Goal: Task Accomplishment & Management: Manage account settings

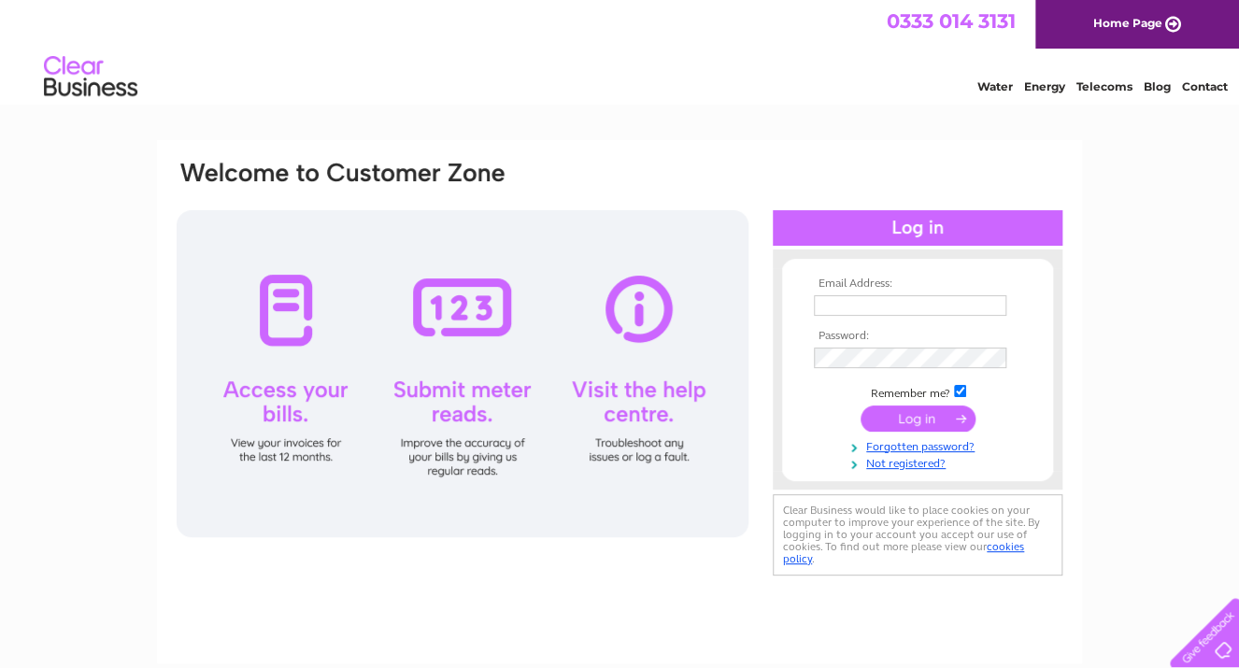
type input "propertiesmanagement@molyrose.co.uk"
click at [920, 416] on input "submit" at bounding box center [918, 419] width 115 height 26
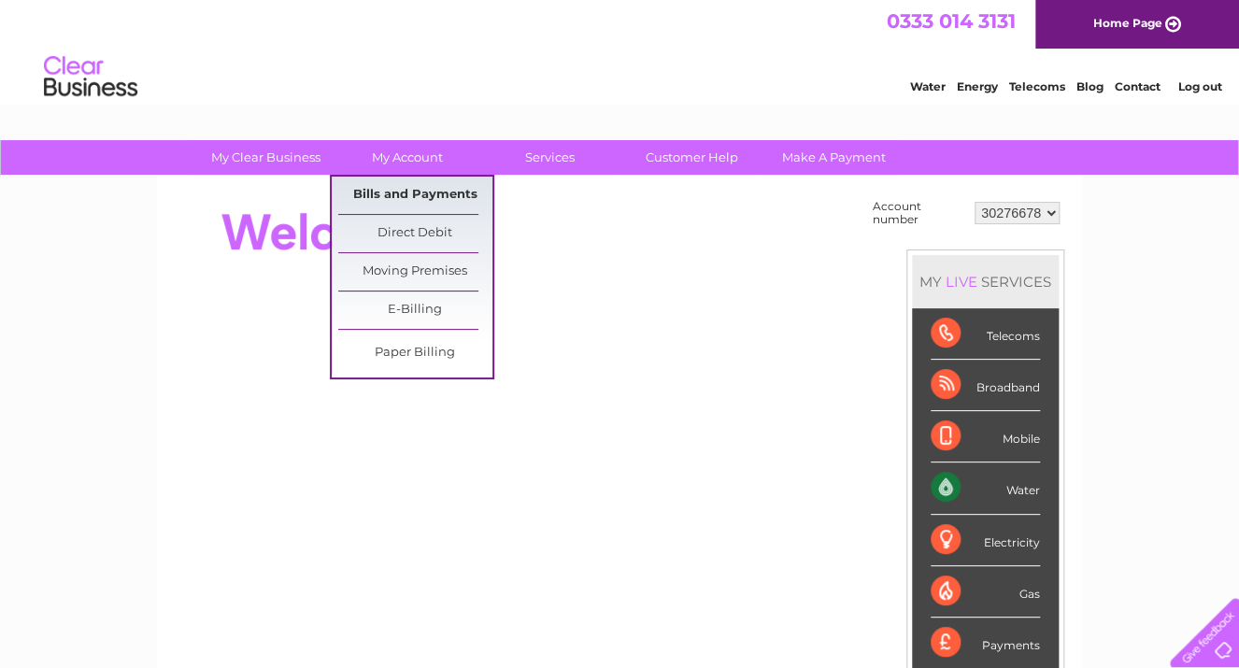
click at [420, 193] on link "Bills and Payments" at bounding box center [415, 195] width 154 height 37
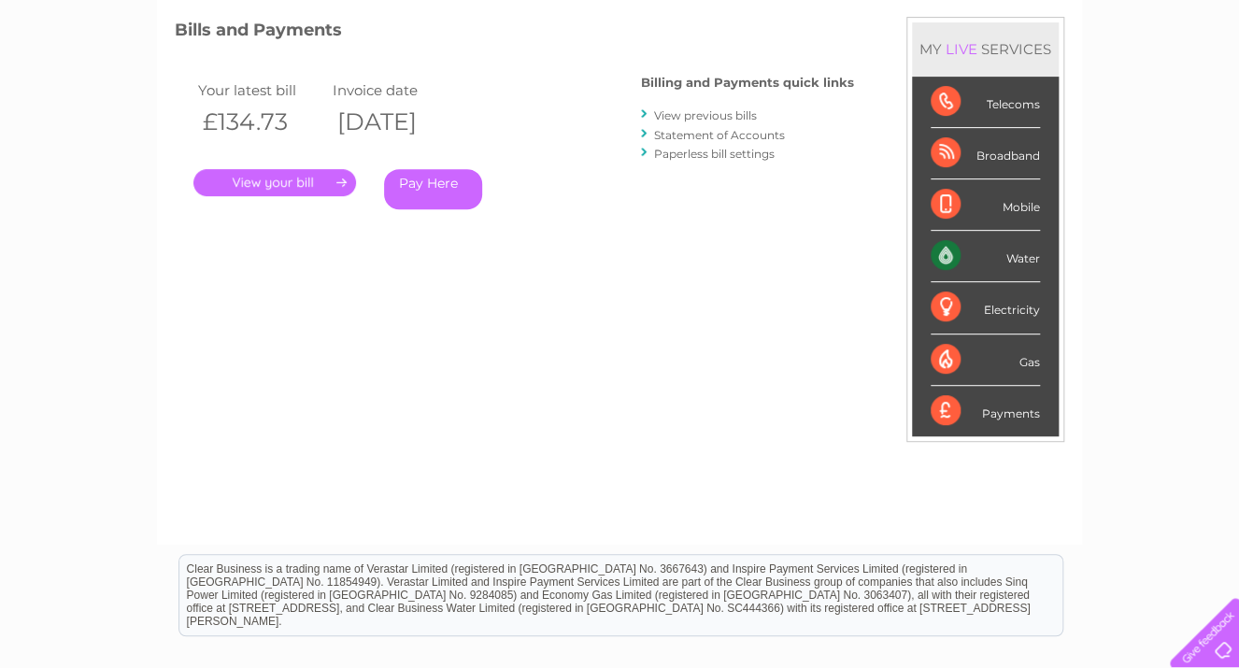
scroll to position [224, 0]
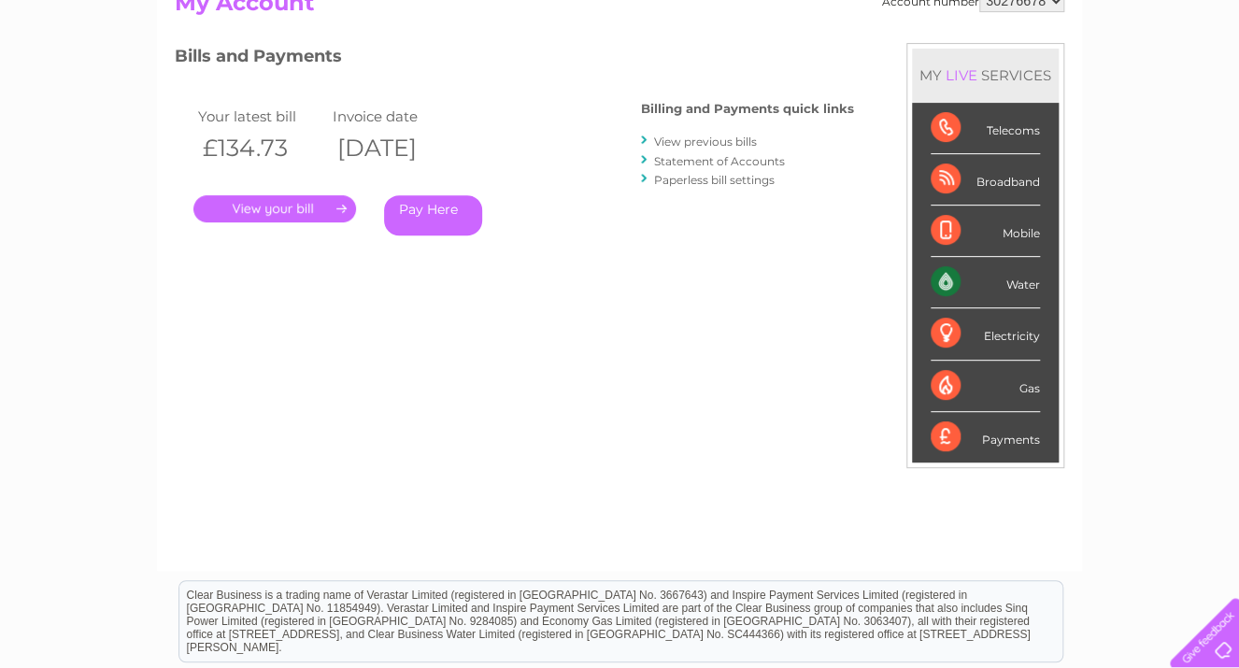
click at [325, 212] on link "." at bounding box center [274, 208] width 163 height 27
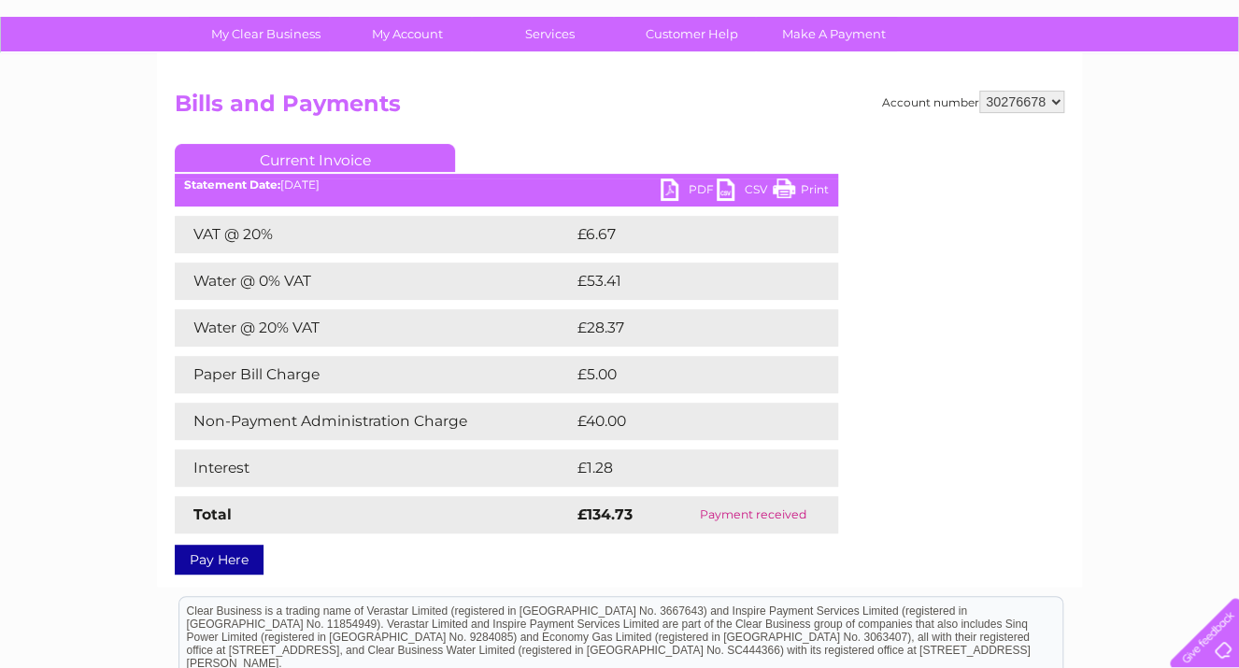
scroll to position [150, 0]
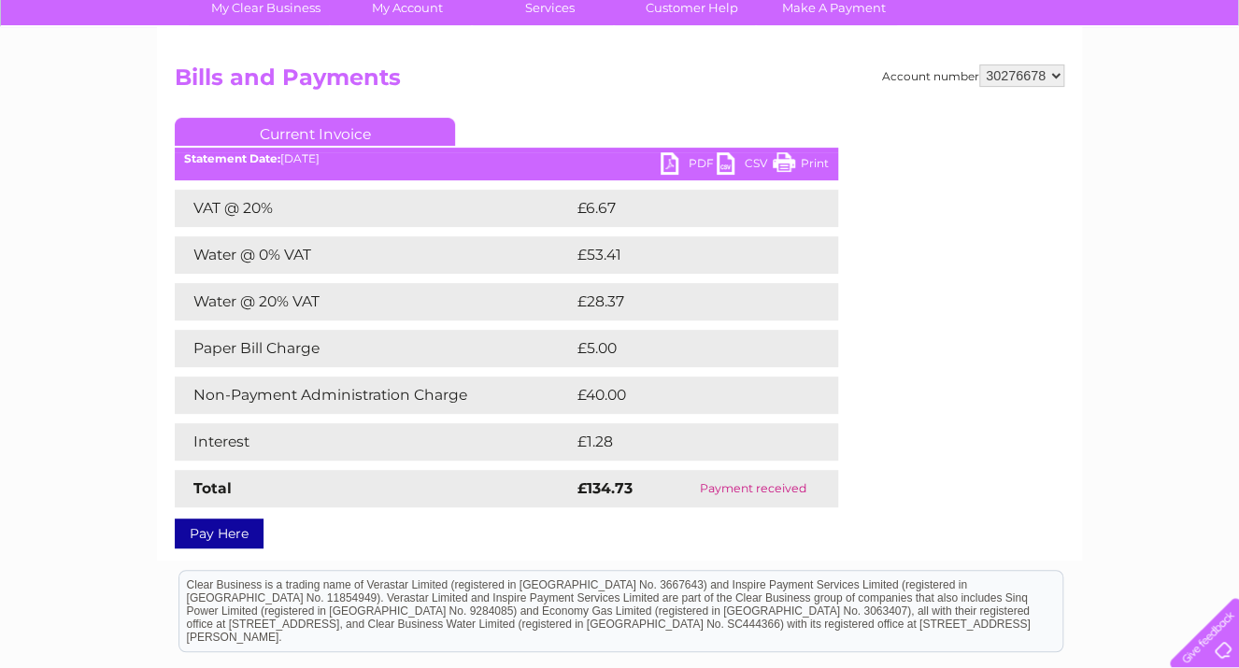
click at [699, 161] on link "PDF" at bounding box center [689, 165] width 56 height 27
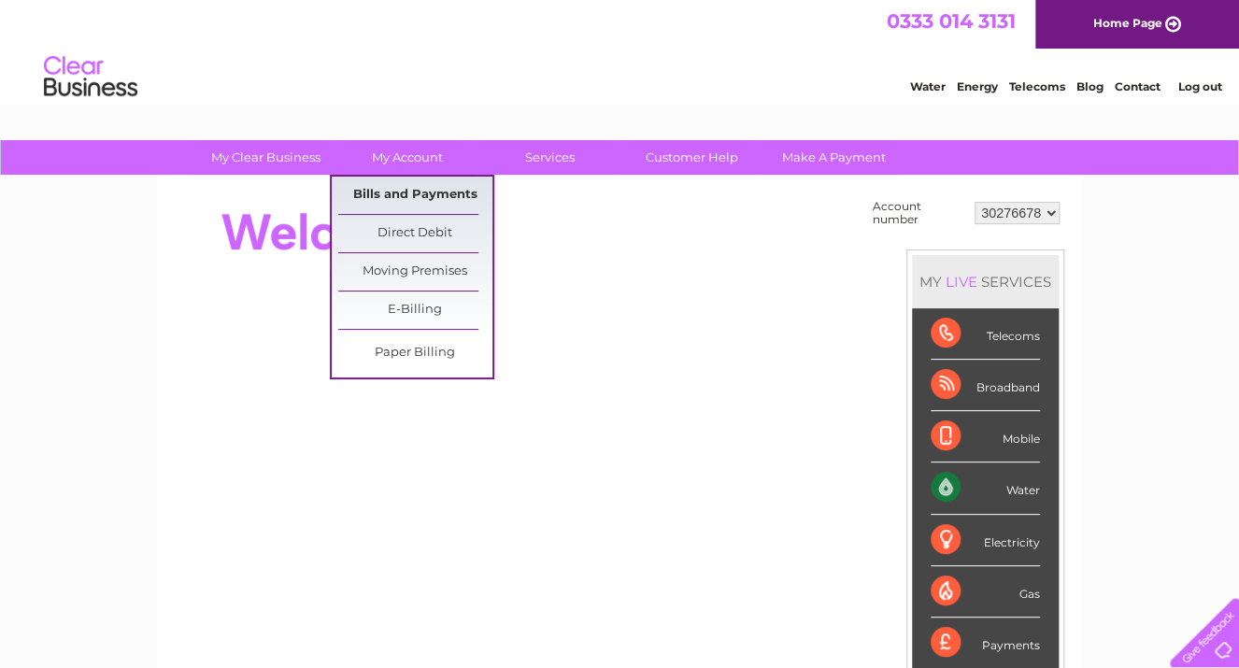
click at [398, 191] on link "Bills and Payments" at bounding box center [415, 195] width 154 height 37
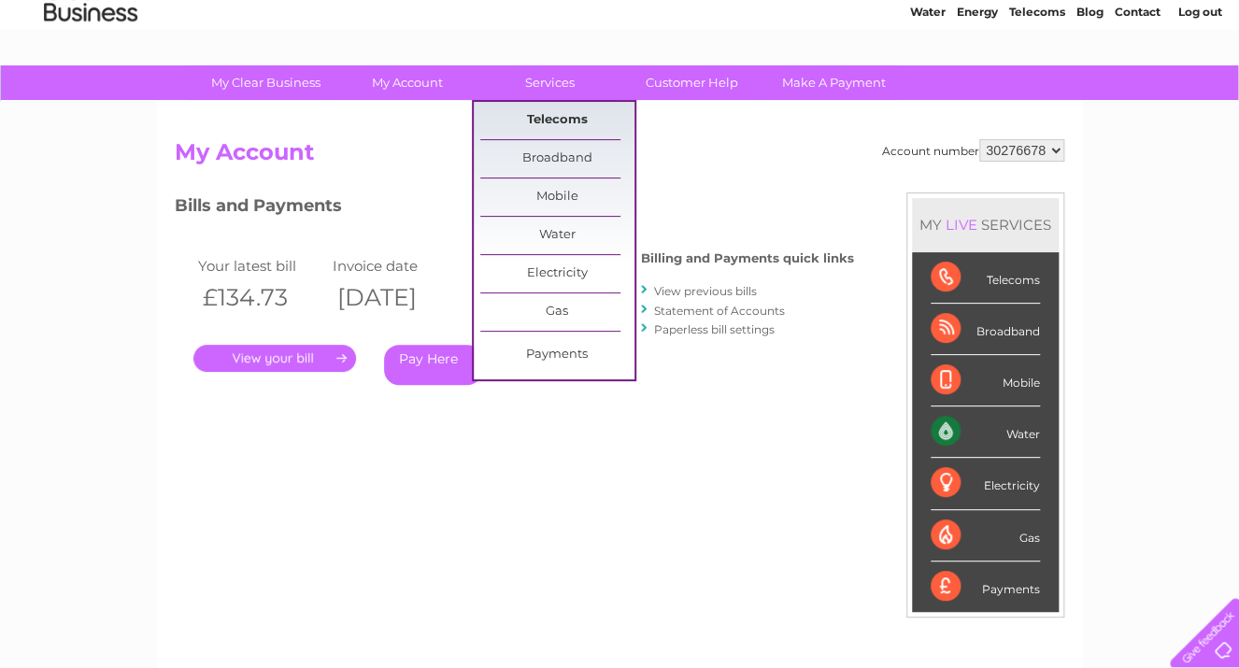
scroll to position [150, 0]
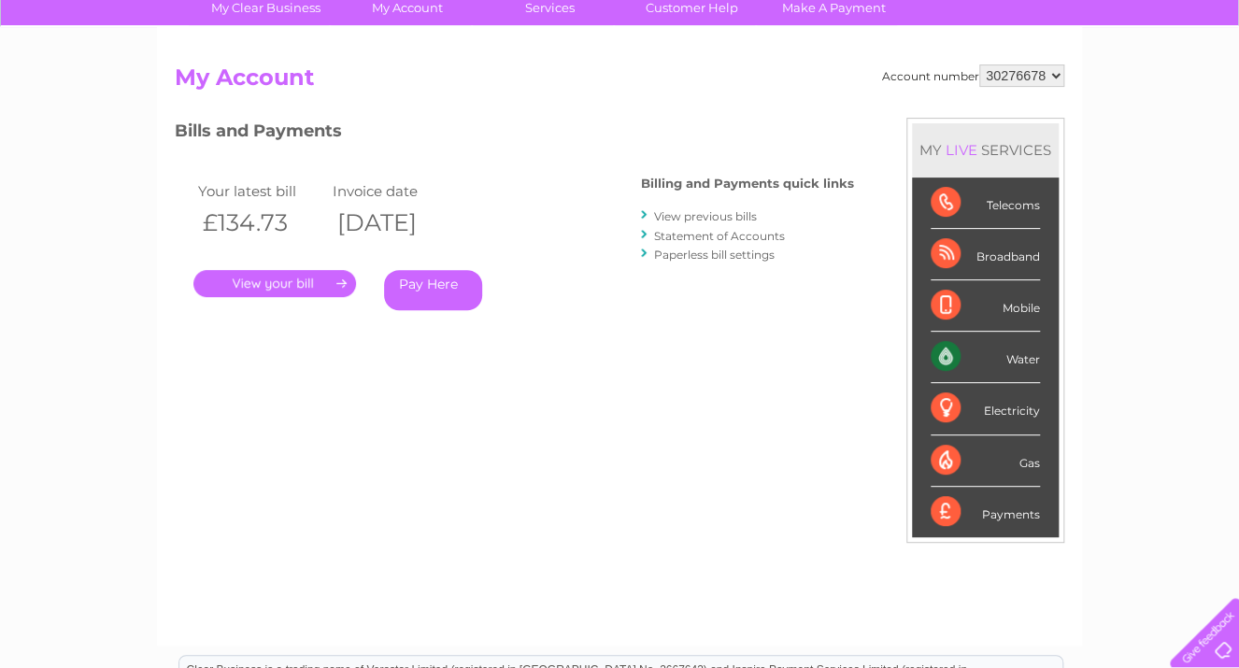
click at [738, 231] on link "Statement of Accounts" at bounding box center [719, 236] width 131 height 14
